Goal: Navigation & Orientation: Find specific page/section

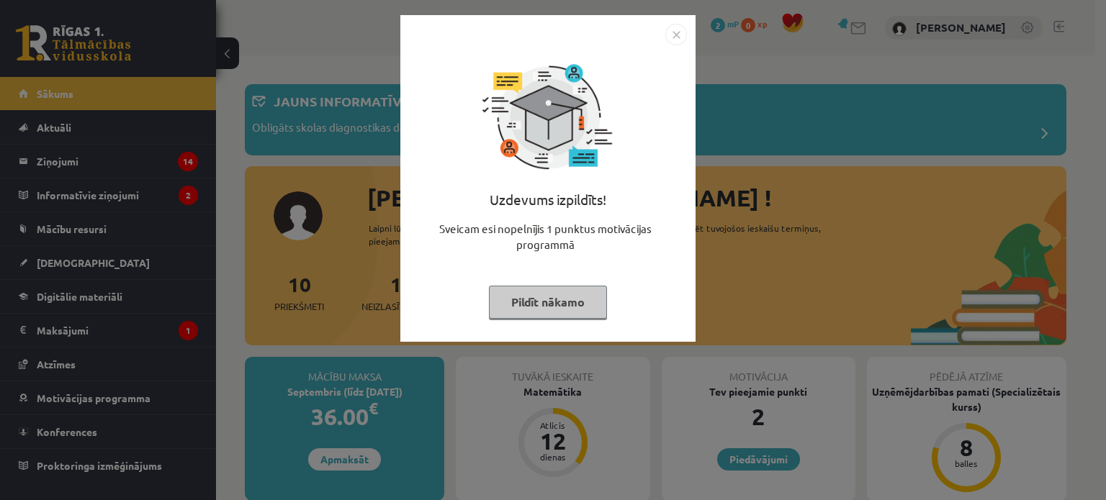
click at [673, 37] on img "Close" at bounding box center [676, 35] width 22 height 22
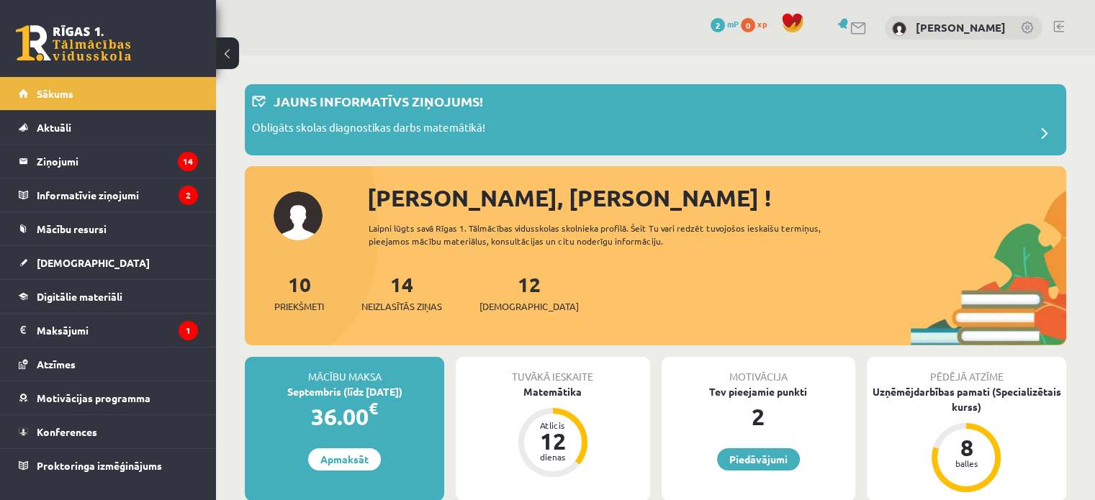
click at [73, 163] on legend "Ziņojumi 14" at bounding box center [117, 161] width 161 height 33
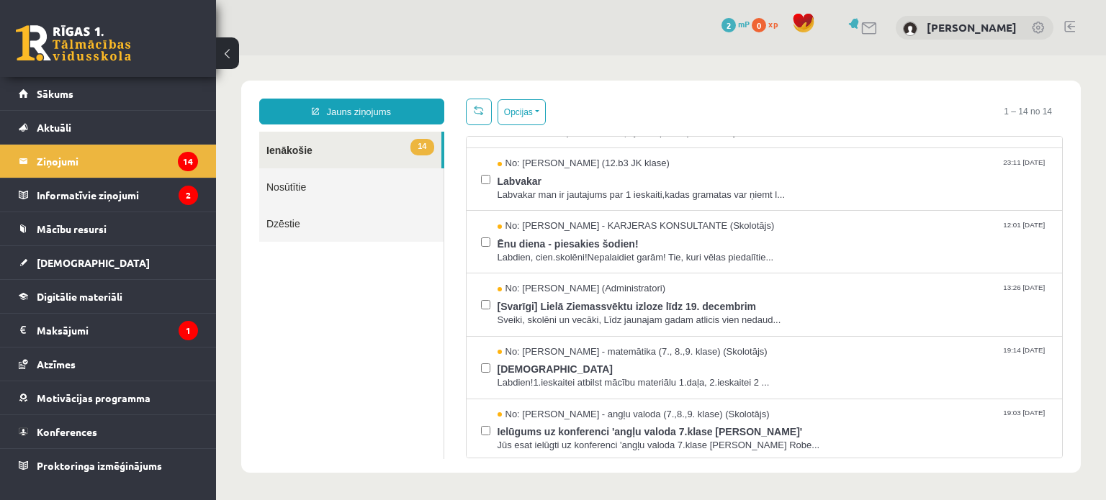
click at [107, 188] on legend "Informatīvie ziņojumi 2" at bounding box center [117, 195] width 161 height 33
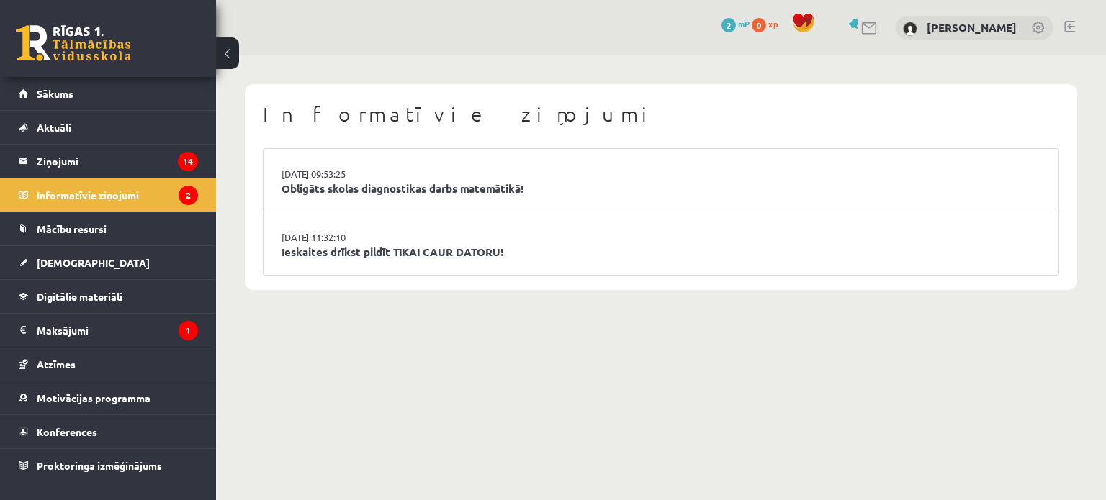
click at [72, 257] on span "[DEMOGRAPHIC_DATA]" at bounding box center [93, 262] width 113 height 13
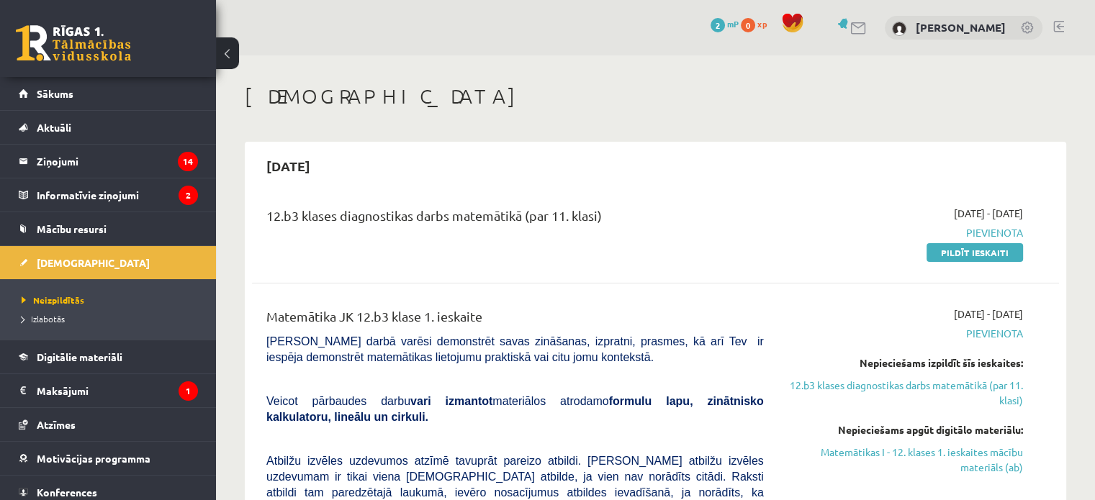
click at [1054, 22] on link at bounding box center [1058, 27] width 11 height 12
